Goal: Task Accomplishment & Management: Manage account settings

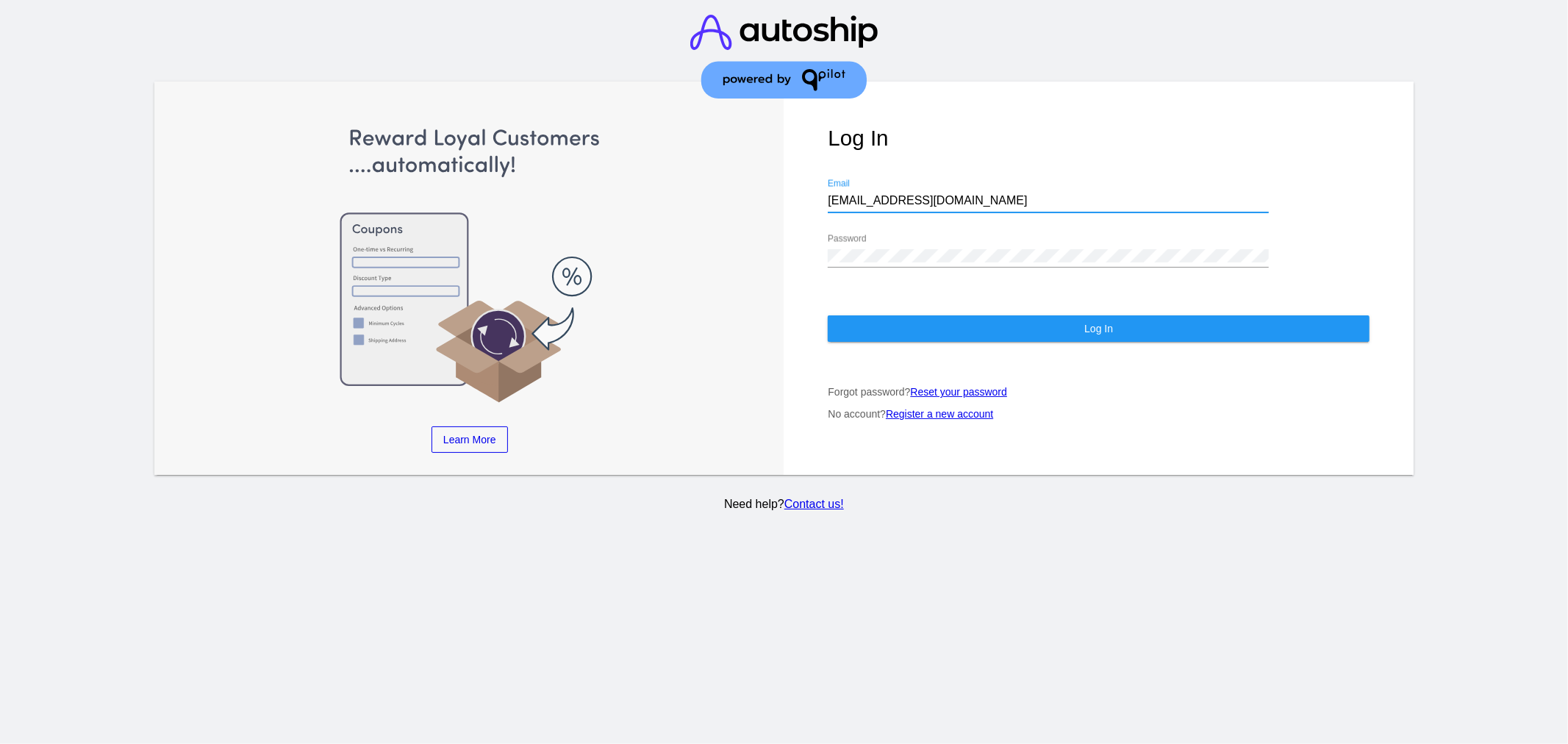
click at [920, 331] on button "Log In" at bounding box center [1099, 329] width 542 height 27
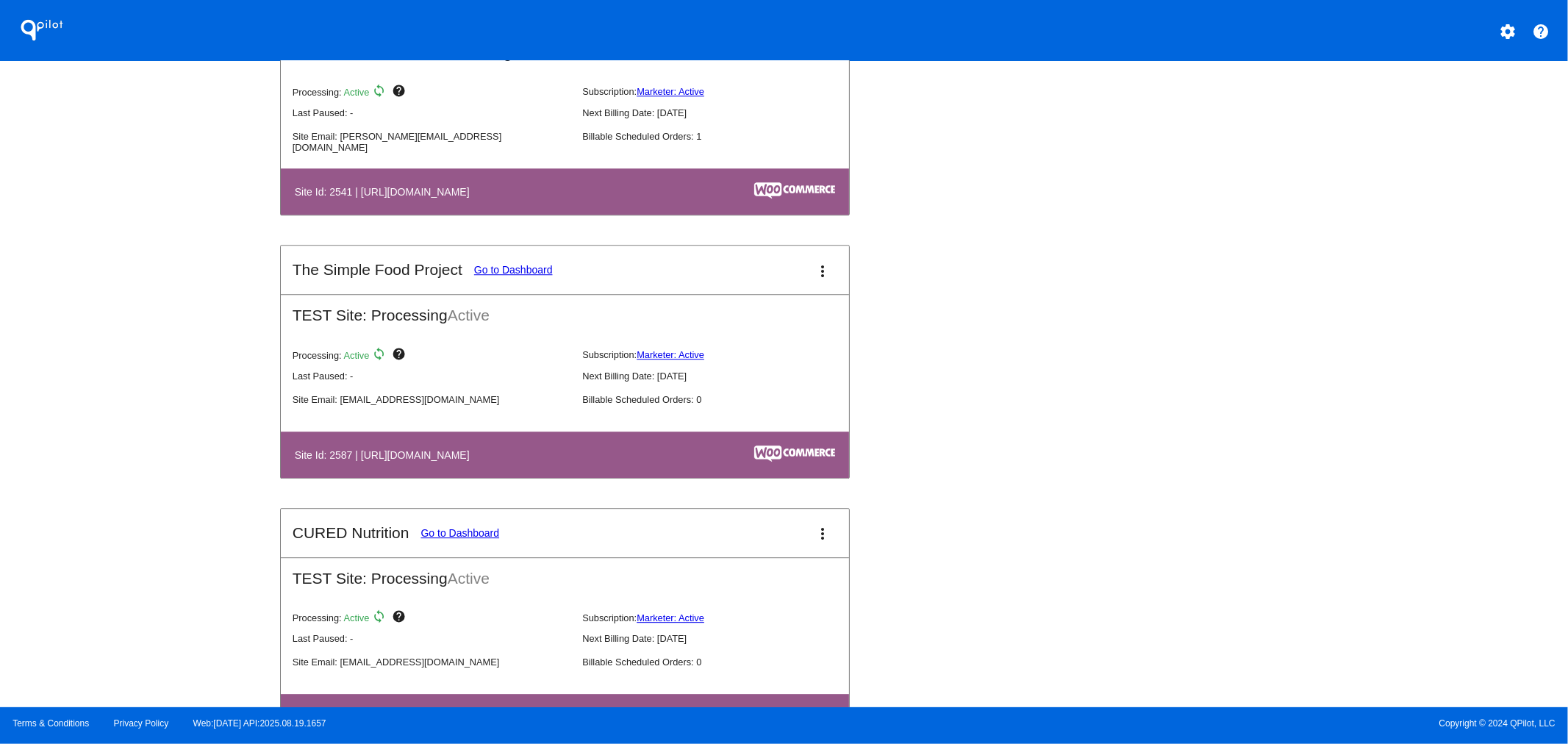
scroll to position [3240, 0]
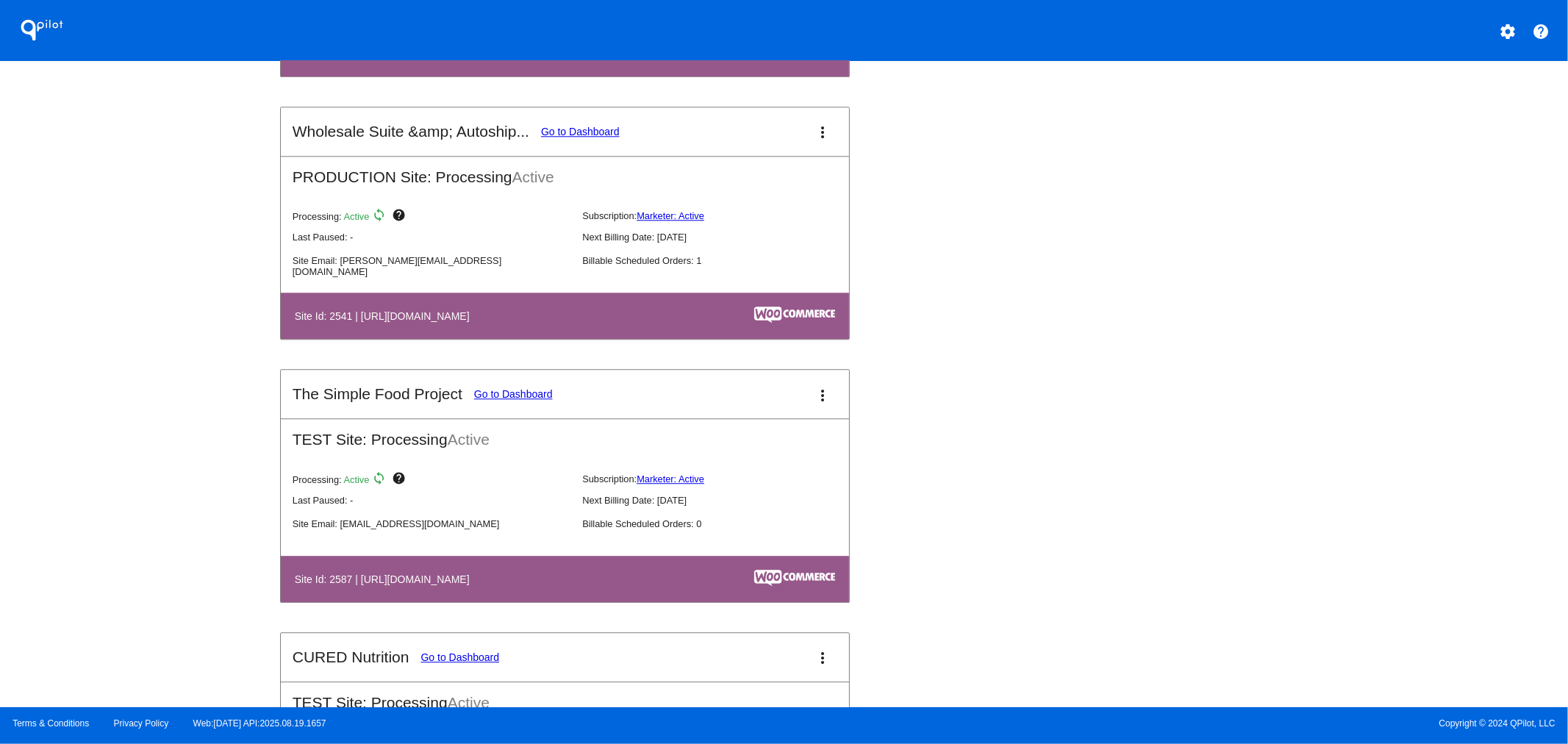
click at [808, 128] on button "more_vert" at bounding box center [822, 131] width 29 height 29
click at [772, 133] on span "dashboard" at bounding box center [765, 134] width 56 height 12
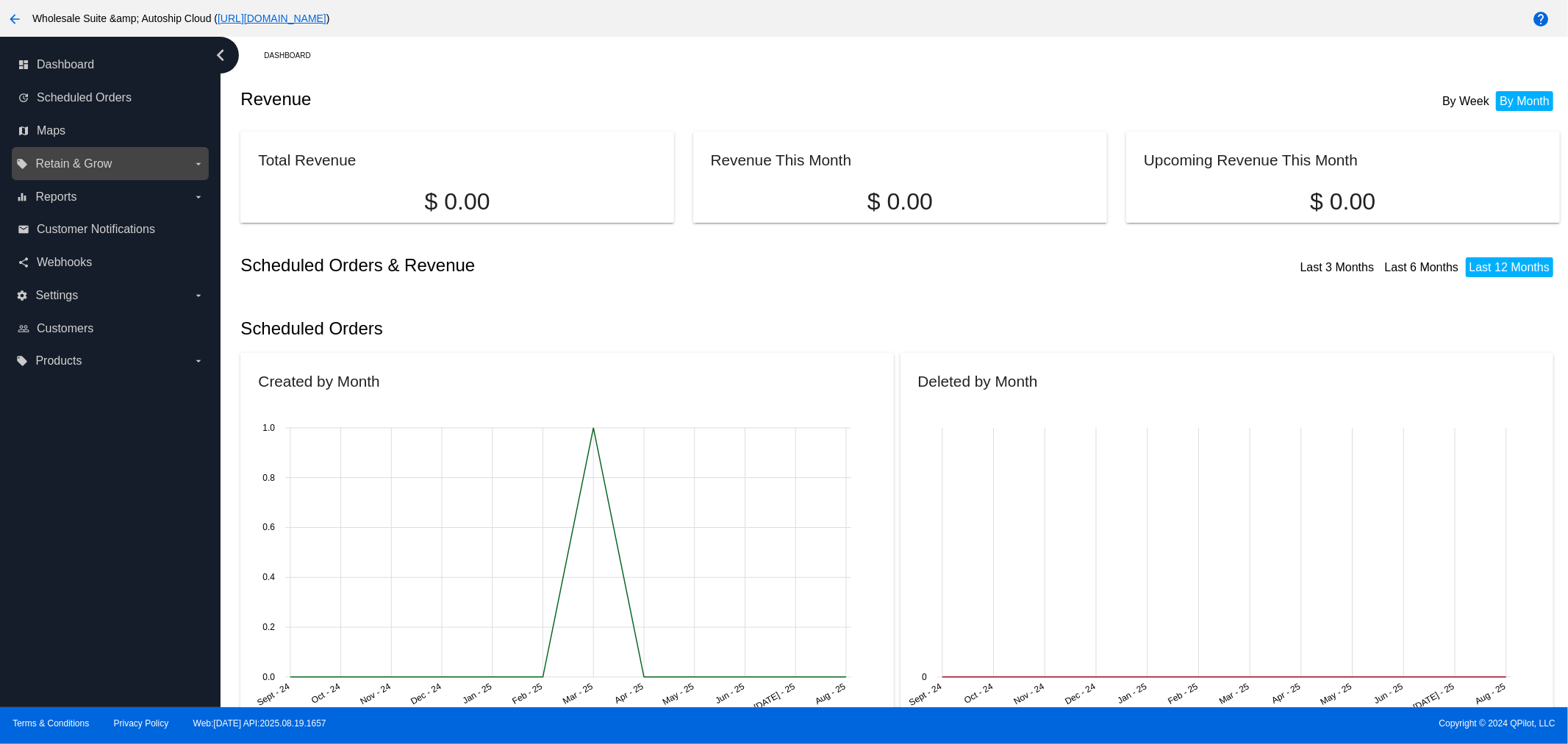
click at [157, 160] on label "local_offer Retain & Grow arrow_drop_down" at bounding box center [110, 164] width 188 height 24
click at [0, 0] on input "local_offer Retain & Grow arrow_drop_down" at bounding box center [0, 0] width 0 height 0
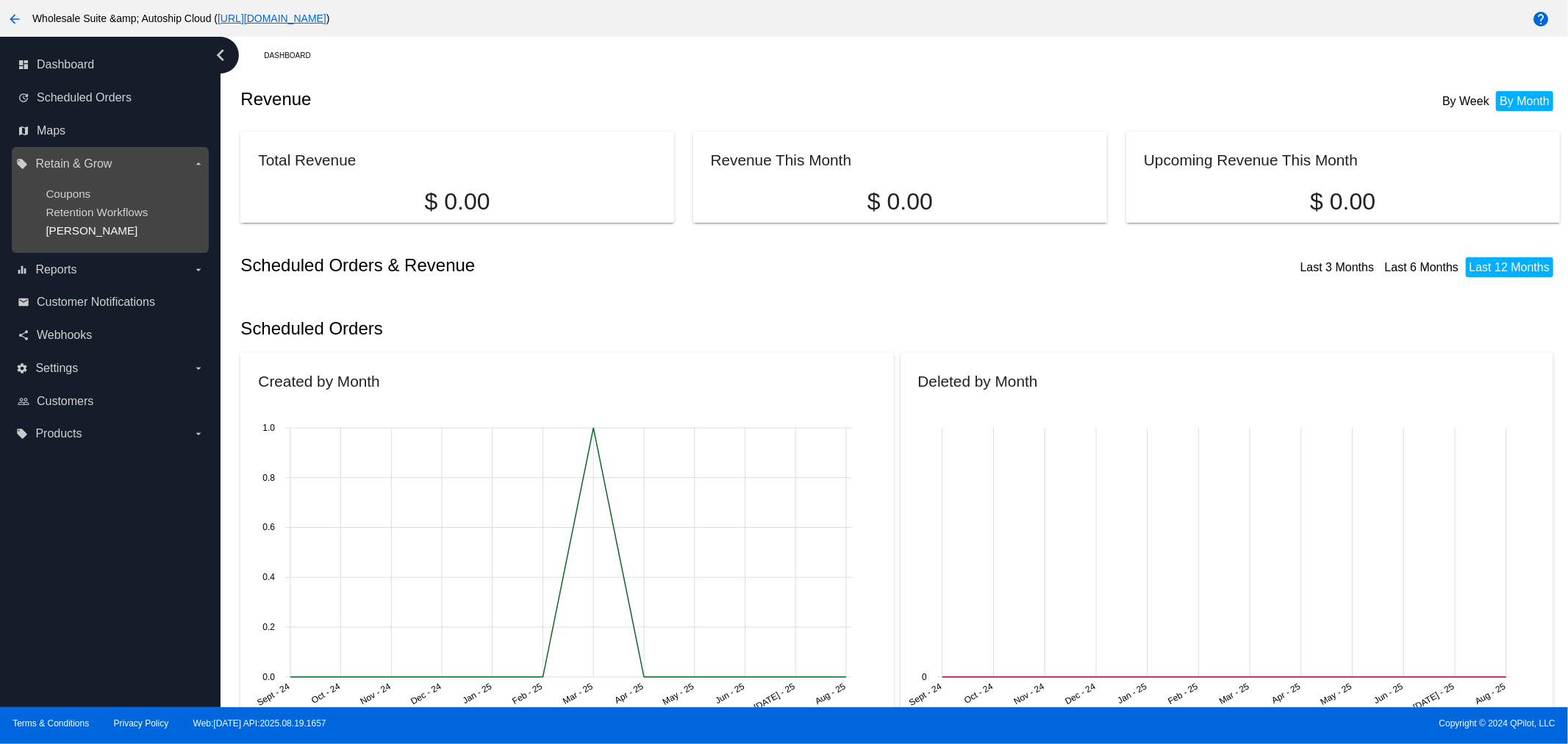
click at [72, 229] on span "[PERSON_NAME]" at bounding box center [91, 230] width 92 height 12
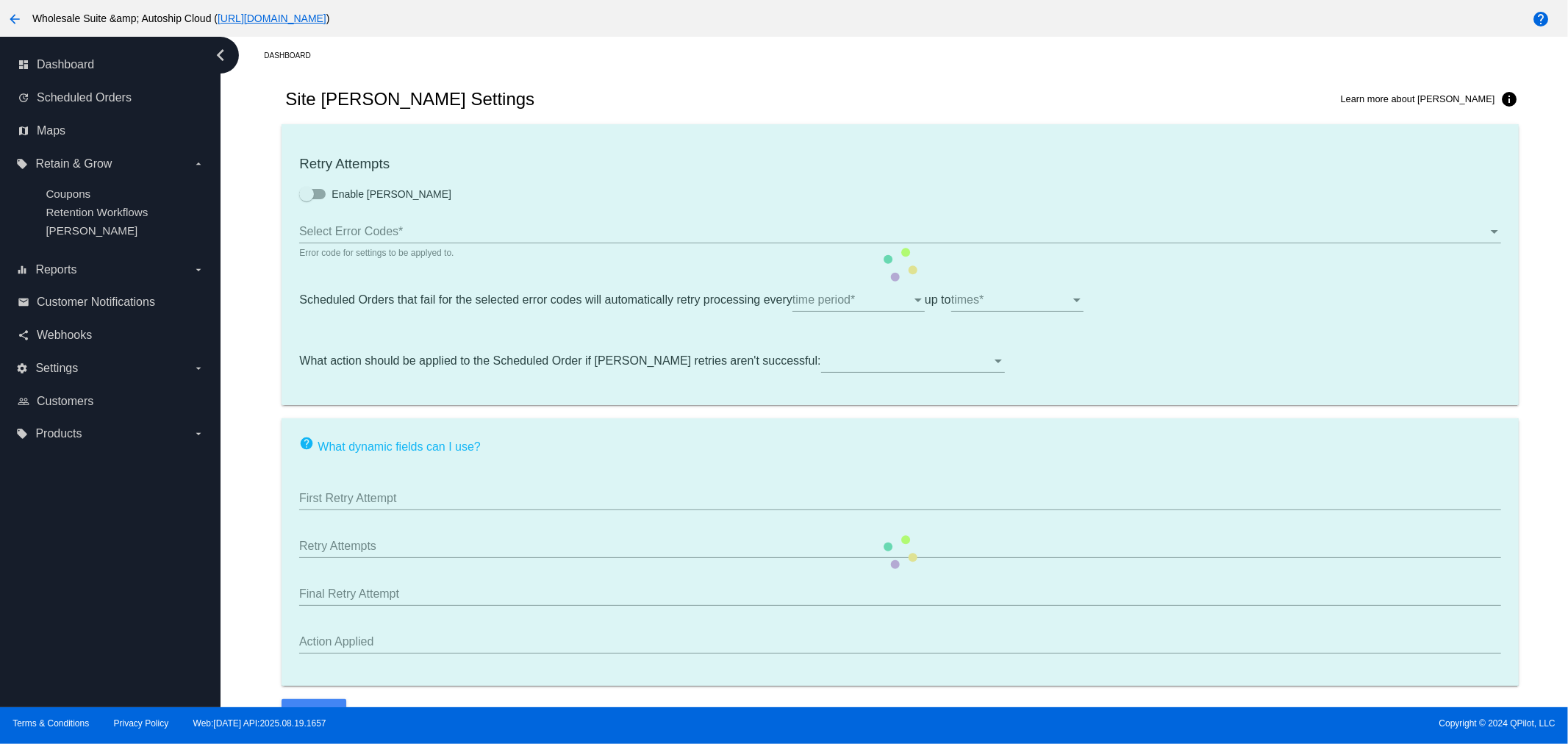
type input "If no changes are made, we will automatically retry processing your {{Scheduled…"
type input "If no changes are made, we will automatically {{DunningAction}} your {{Schedule…"
type input "Your {{ScheduledOrder}} was {{DunningAction}}."
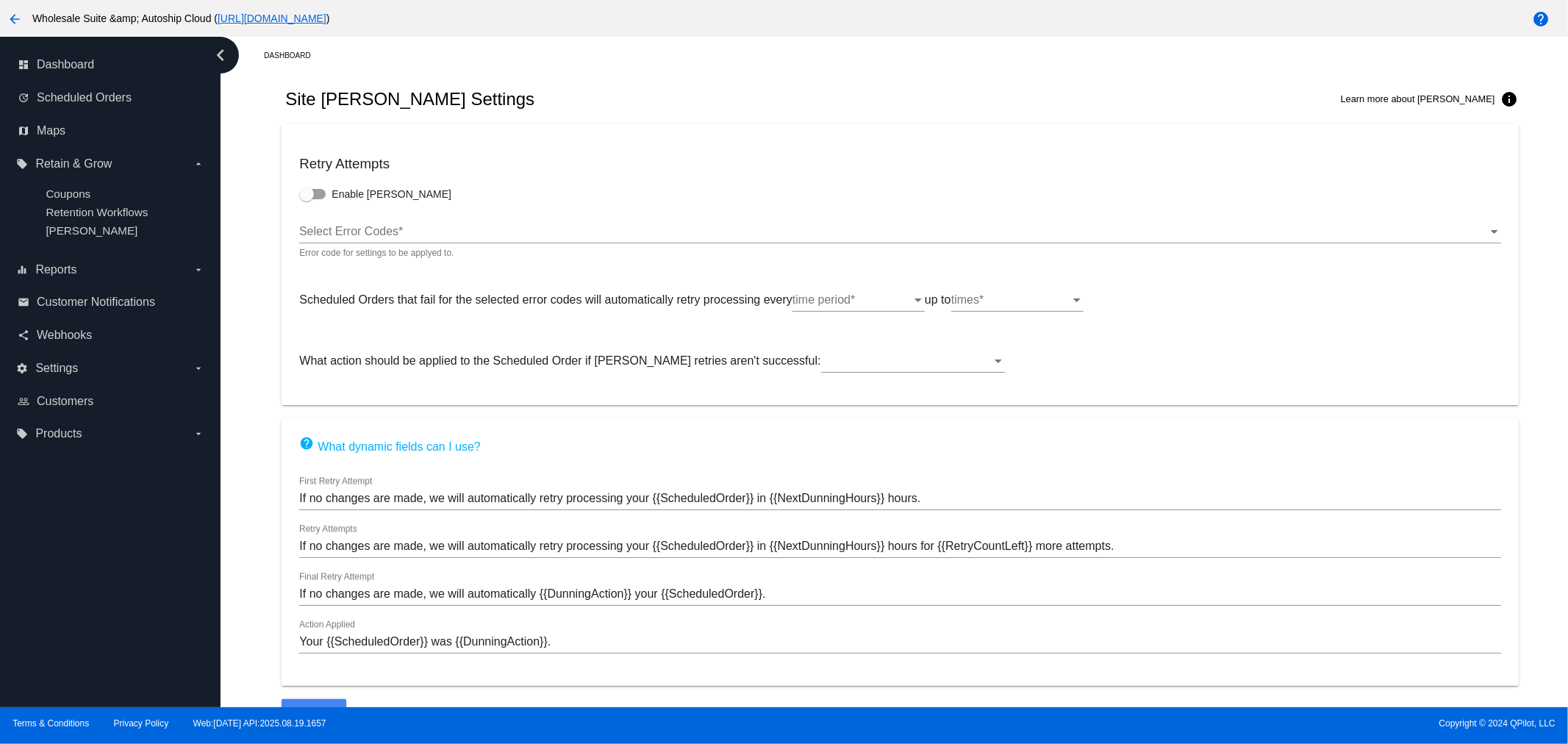
click at [415, 233] on div "Select Error Codes" at bounding box center [893, 231] width 1188 height 13
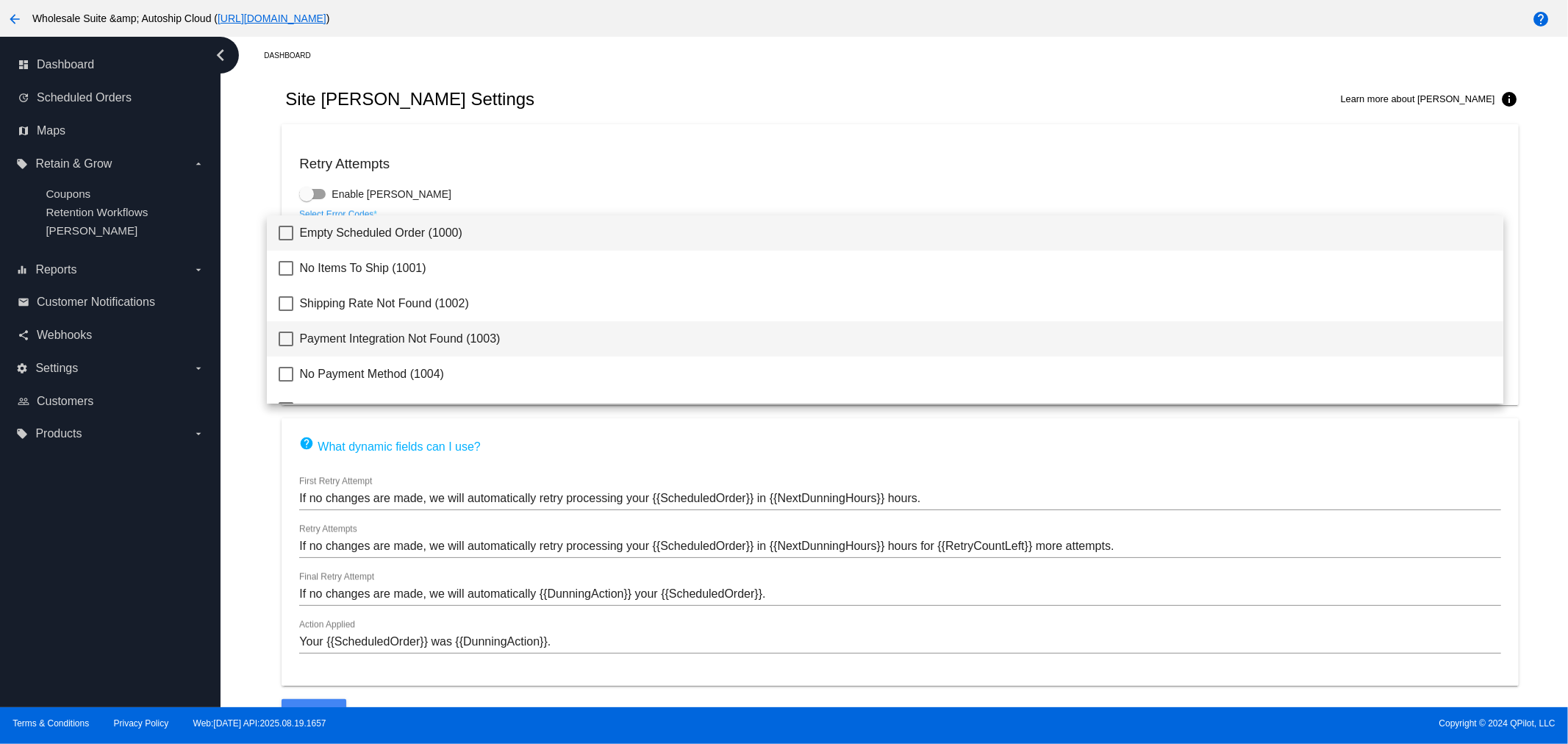
scroll to position [93, 0]
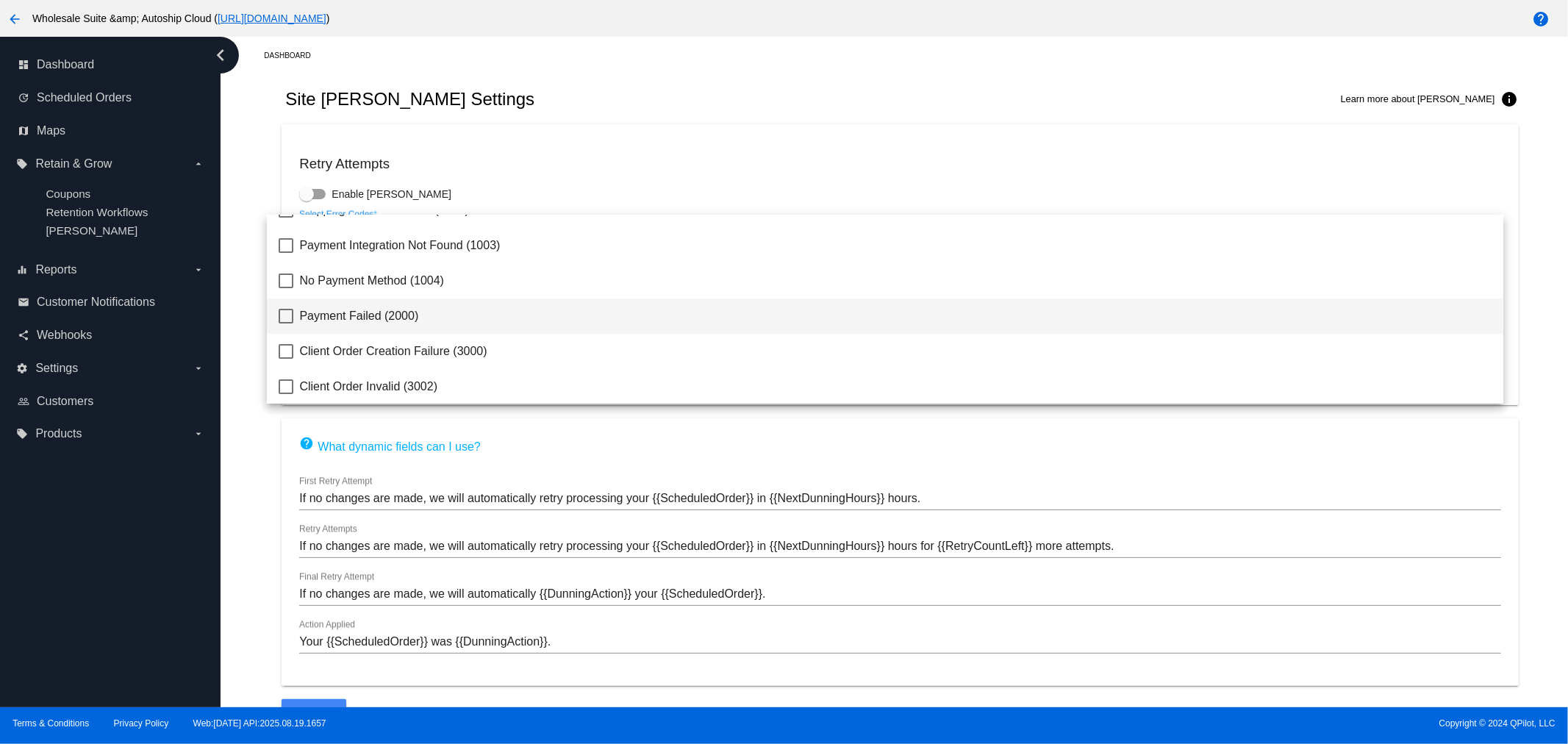
click at [325, 309] on span "Payment Failed (2000)" at bounding box center [896, 316] width 1192 height 35
click at [307, 191] on div at bounding box center [784, 372] width 1568 height 744
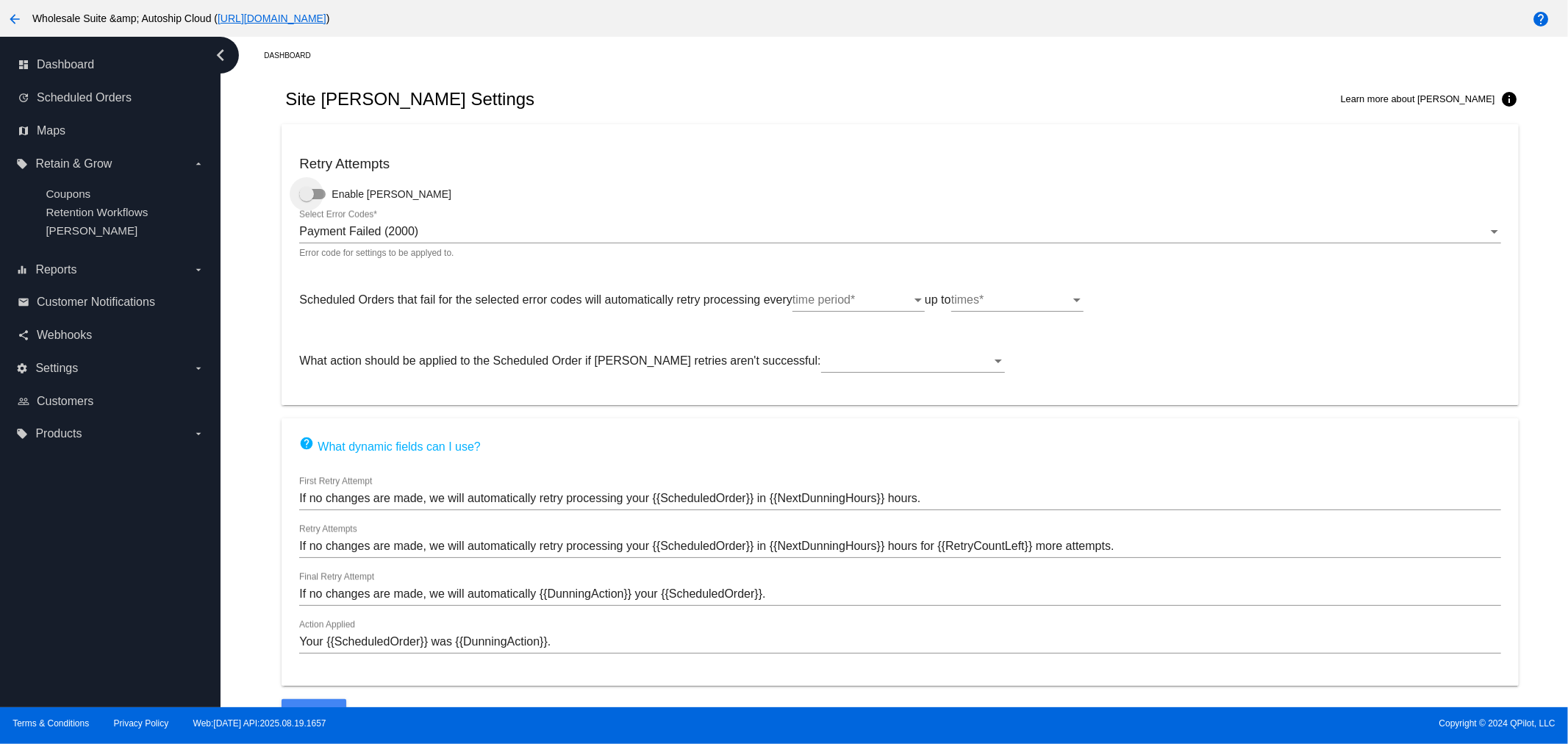
click at [318, 198] on div at bounding box center [313, 194] width 27 height 11
click at [307, 199] on input "Enable [PERSON_NAME]" at bounding box center [306, 199] width 1 height 1
checkbox input "true"
click at [877, 294] on div "time period" at bounding box center [852, 299] width 119 height 13
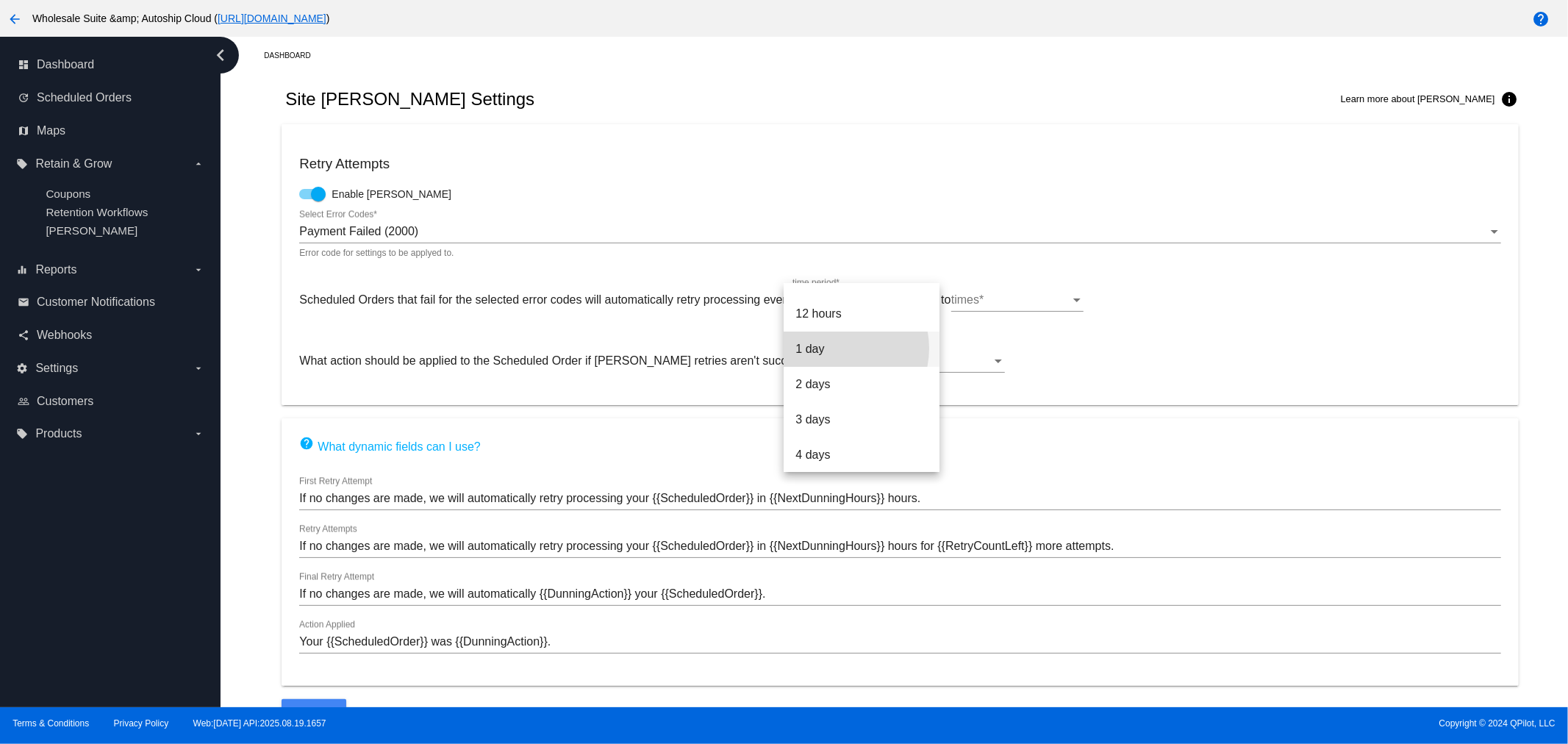
click at [836, 348] on span "1 day" at bounding box center [861, 349] width 132 height 35
click at [1001, 296] on div "times" at bounding box center [1011, 299] width 119 height 13
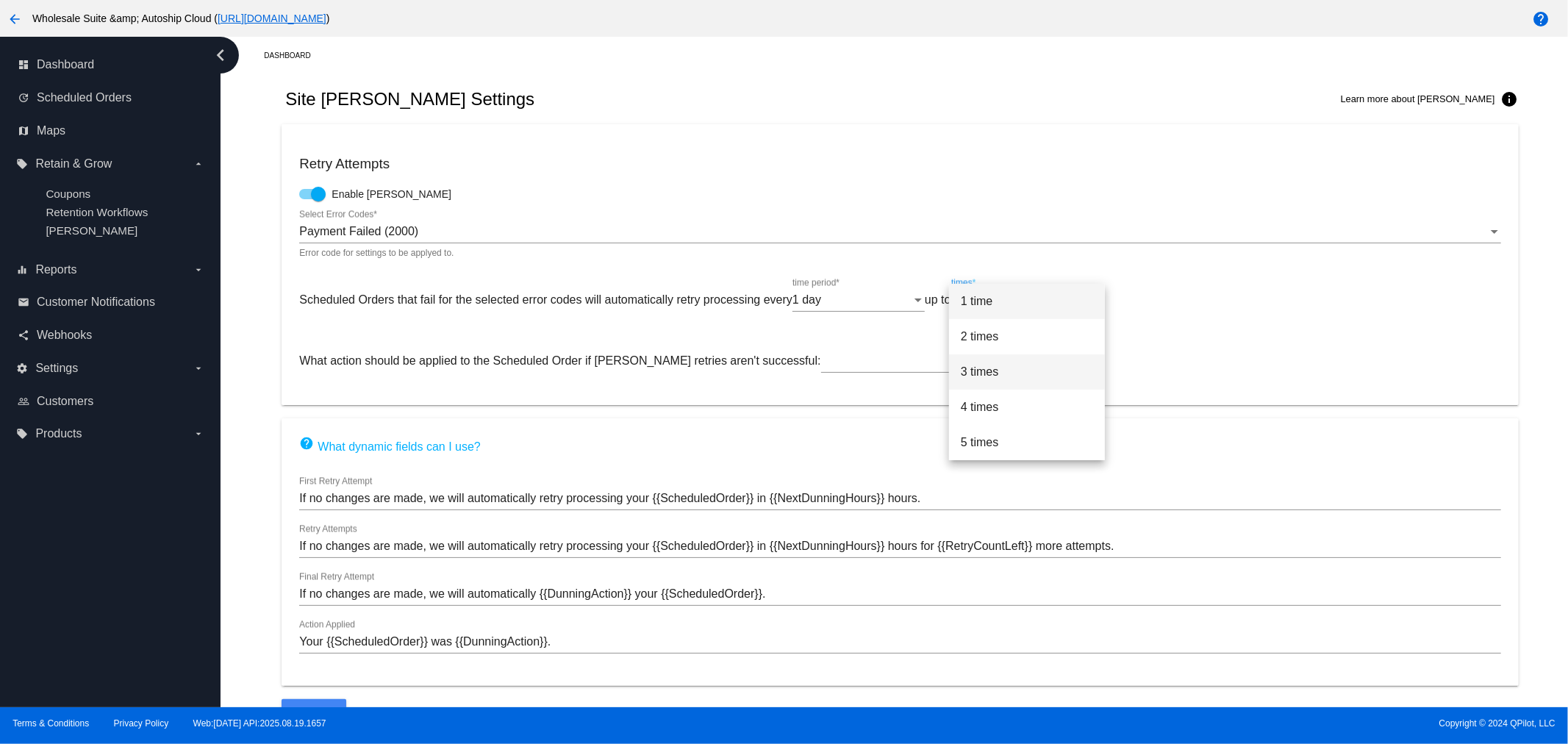
click at [983, 377] on span "3 times" at bounding box center [1027, 372] width 132 height 35
click at [821, 361] on div at bounding box center [906, 360] width 171 height 13
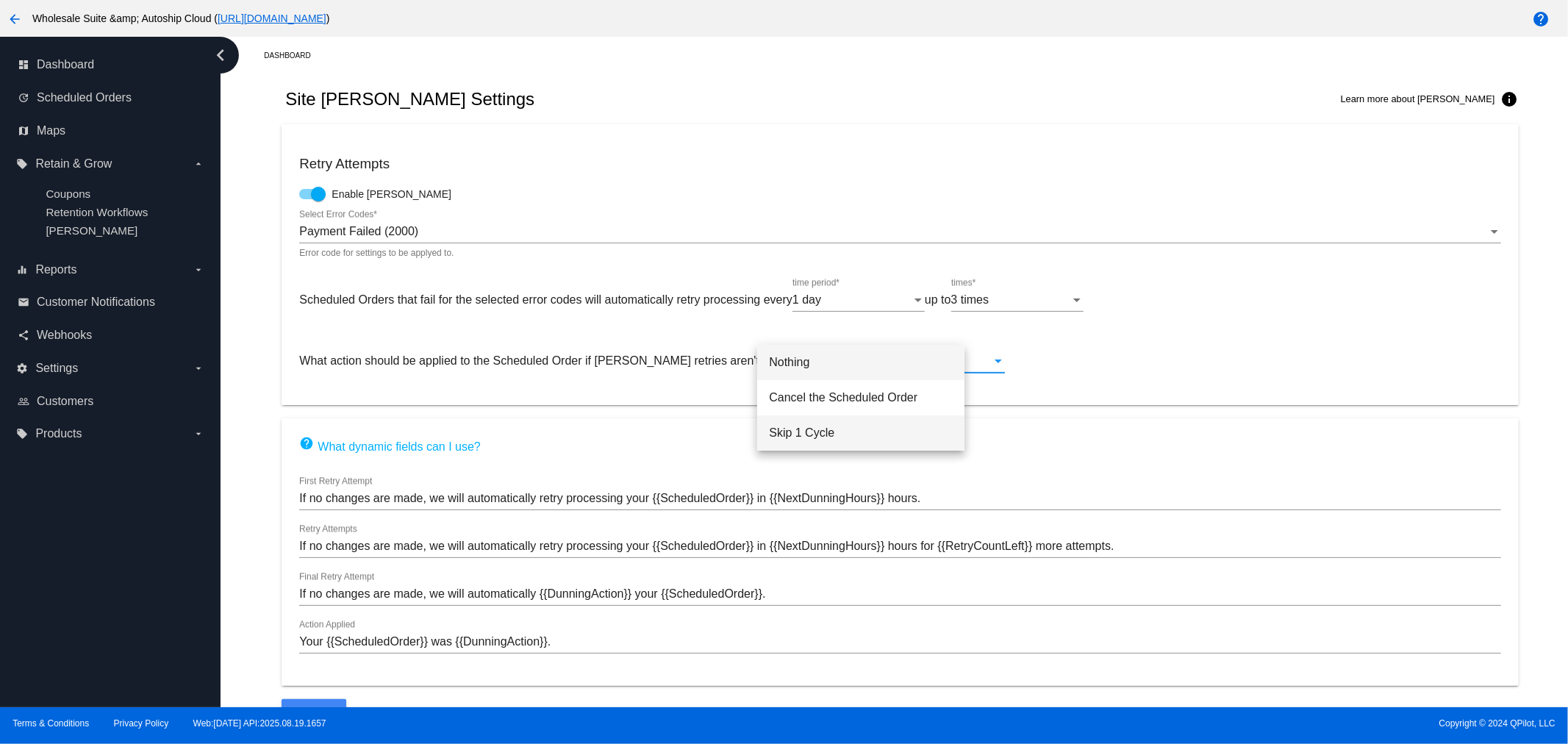
click at [842, 431] on span "Skip 1 Cycle" at bounding box center [861, 433] width 184 height 35
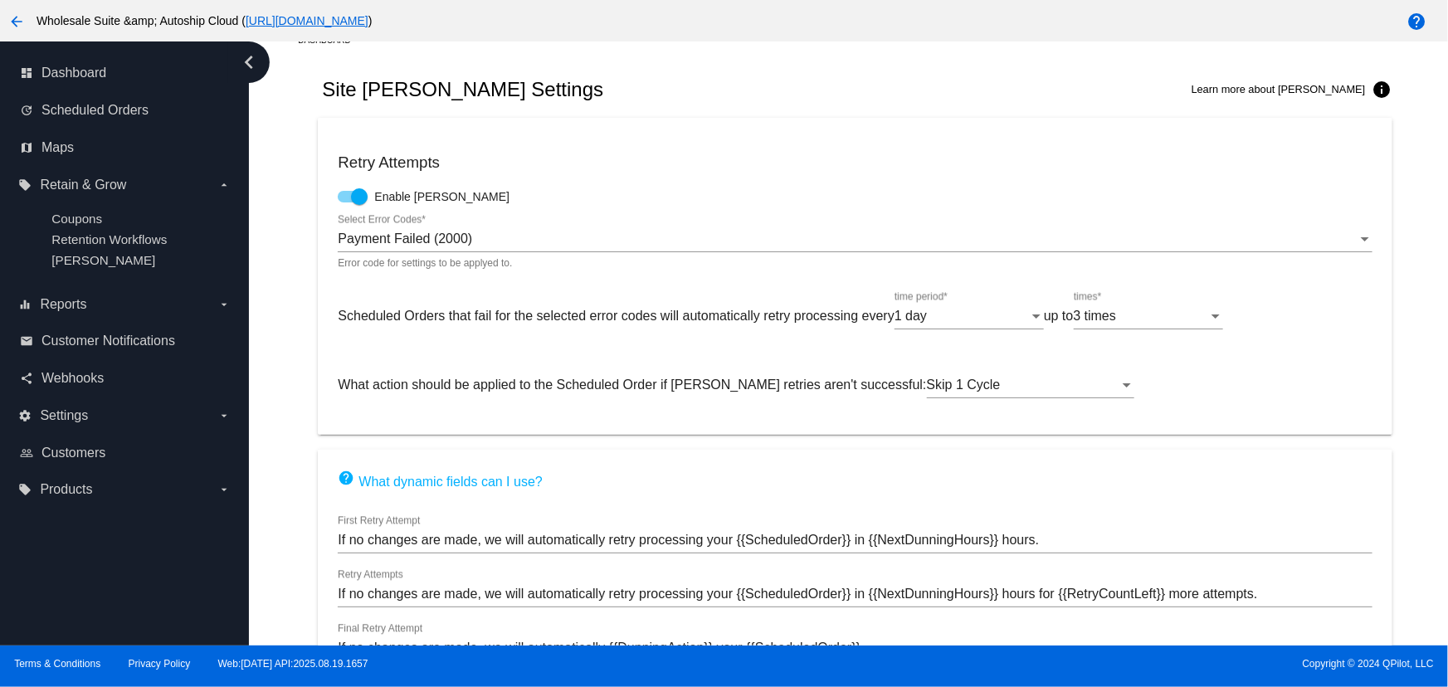
scroll to position [23, 0]
click at [796, 81] on div "Site [PERSON_NAME] Settings Learn more about [PERSON_NAME] info" at bounding box center [855, 89] width 1074 height 56
click at [592, 61] on div "Site [PERSON_NAME] Settings Learn more about [PERSON_NAME] info" at bounding box center [855, 89] width 1074 height 56
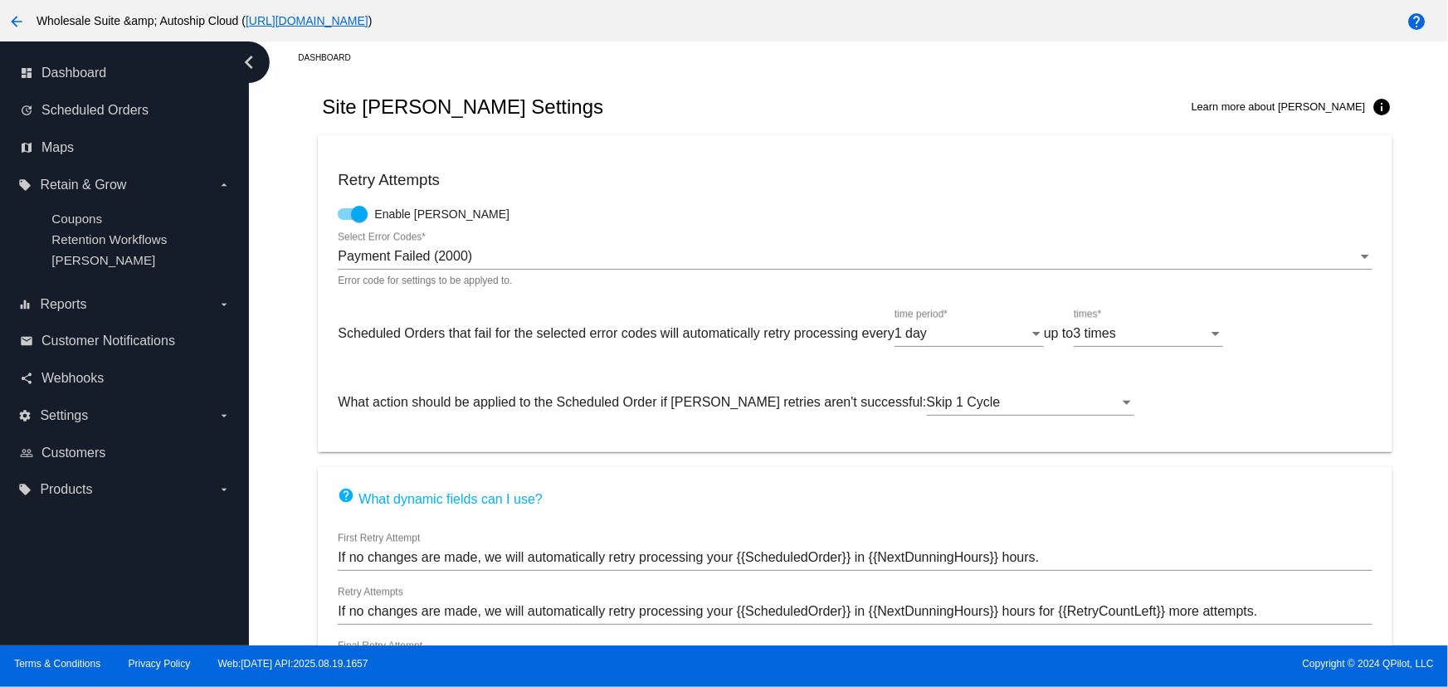
scroll to position [0, 0]
